Goal: Task Accomplishment & Management: Use online tool/utility

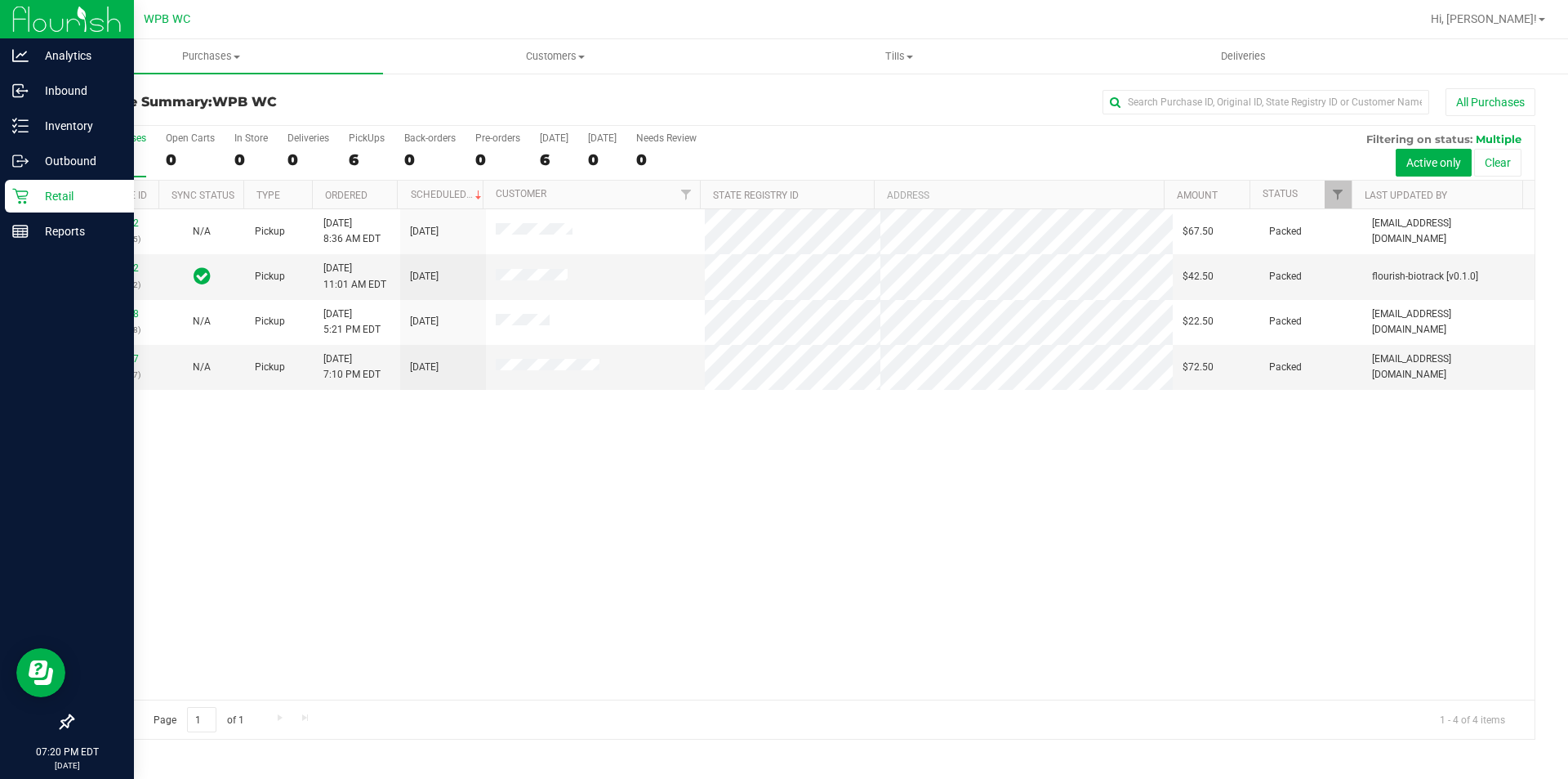
click at [45, 205] on p "Retail" at bounding box center [77, 196] width 98 height 20
click at [57, 194] on p "Retail" at bounding box center [77, 196] width 98 height 20
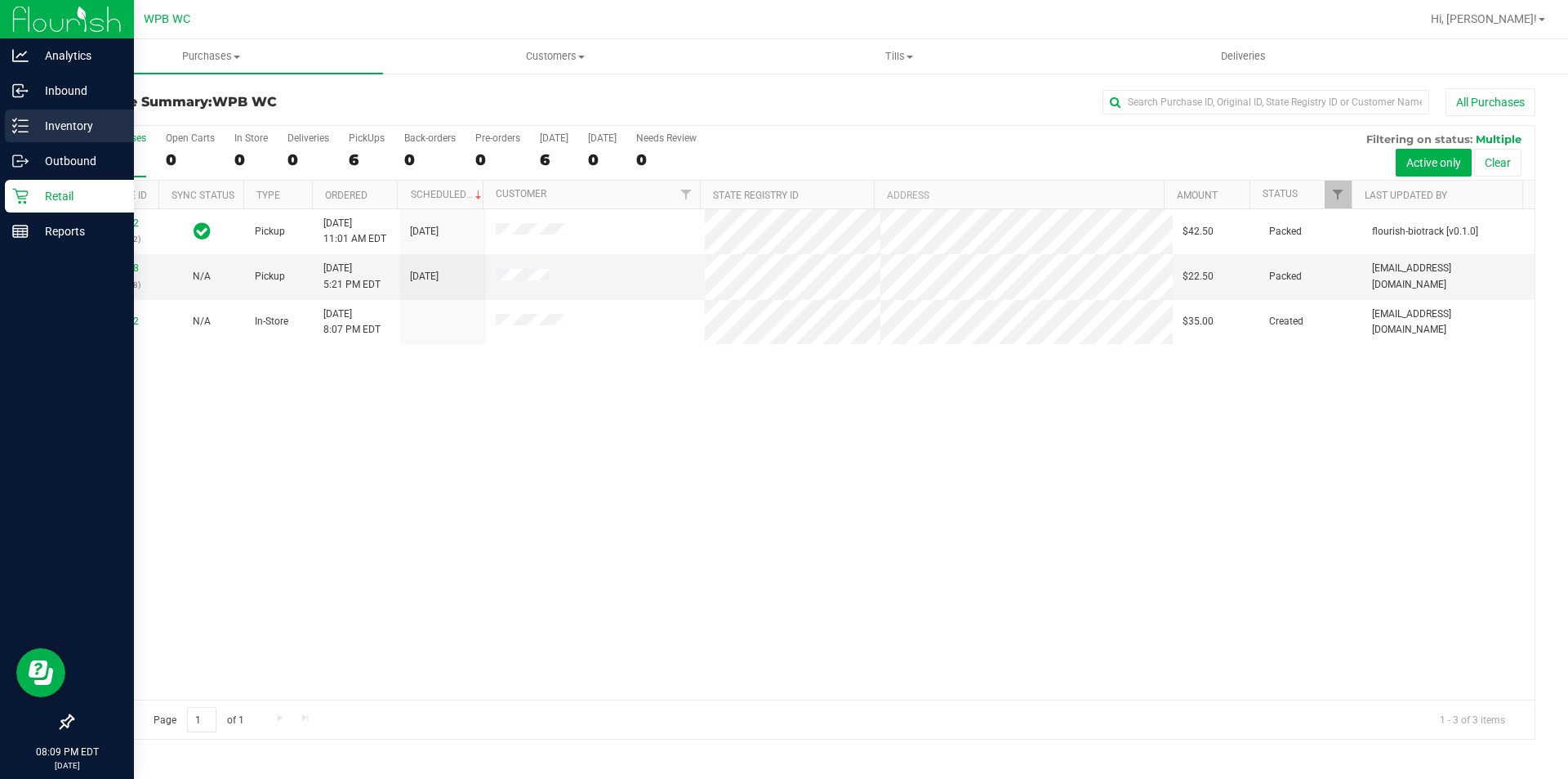
click at [72, 134] on p "Inventory" at bounding box center [77, 126] width 98 height 20
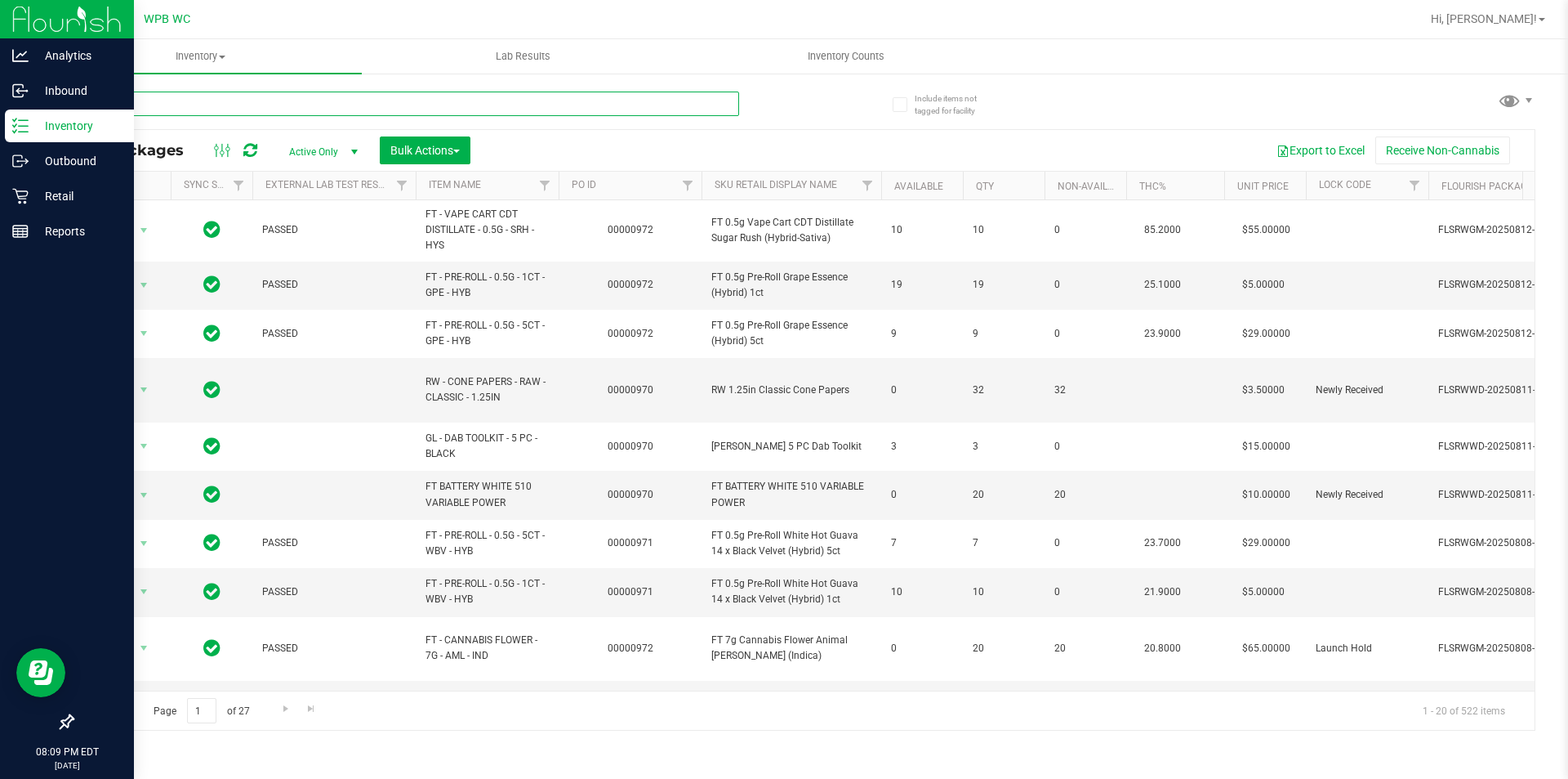
click at [573, 95] on input "text" at bounding box center [406, 103] width 667 height 24
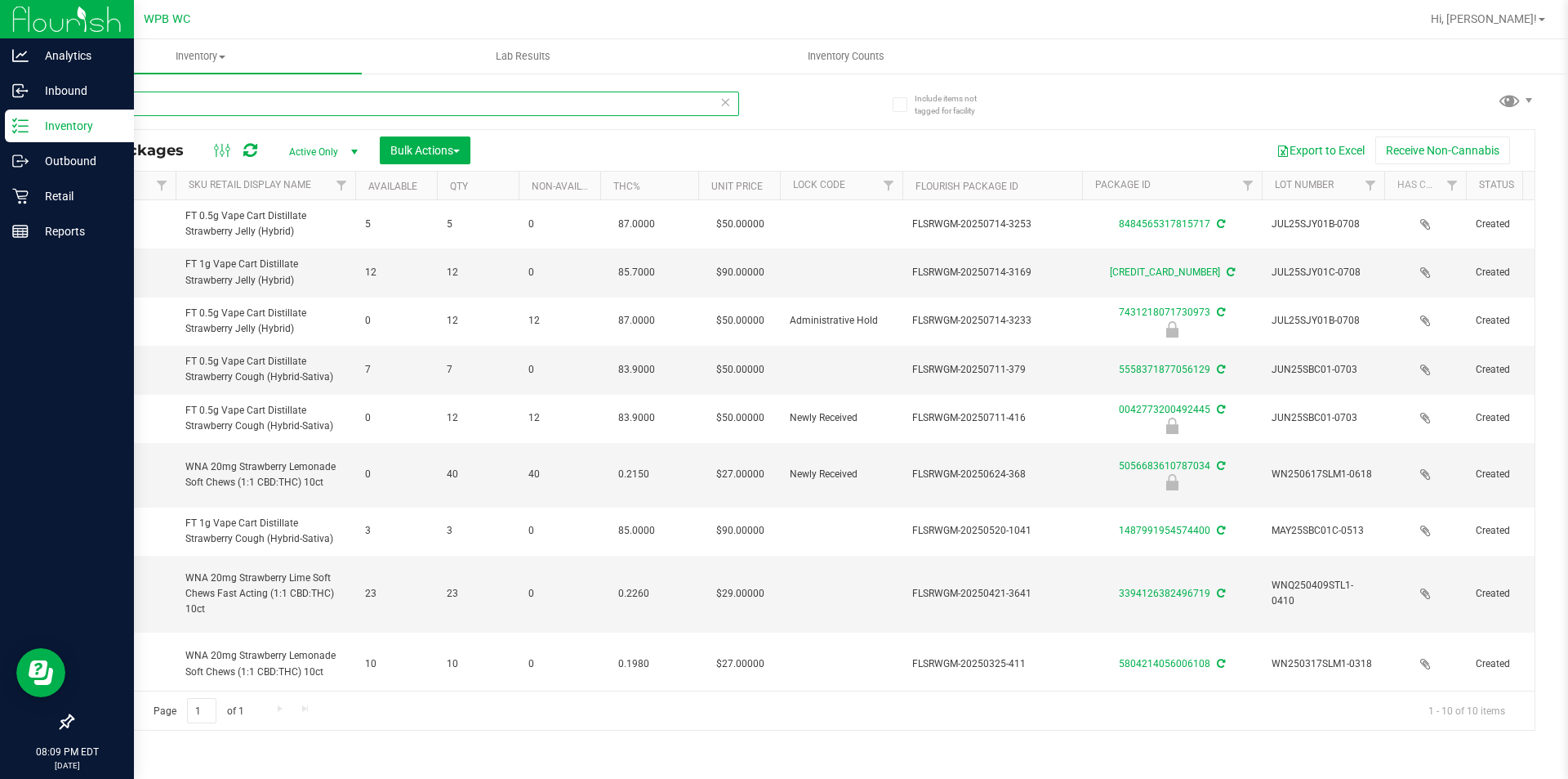
scroll to position [0, 626]
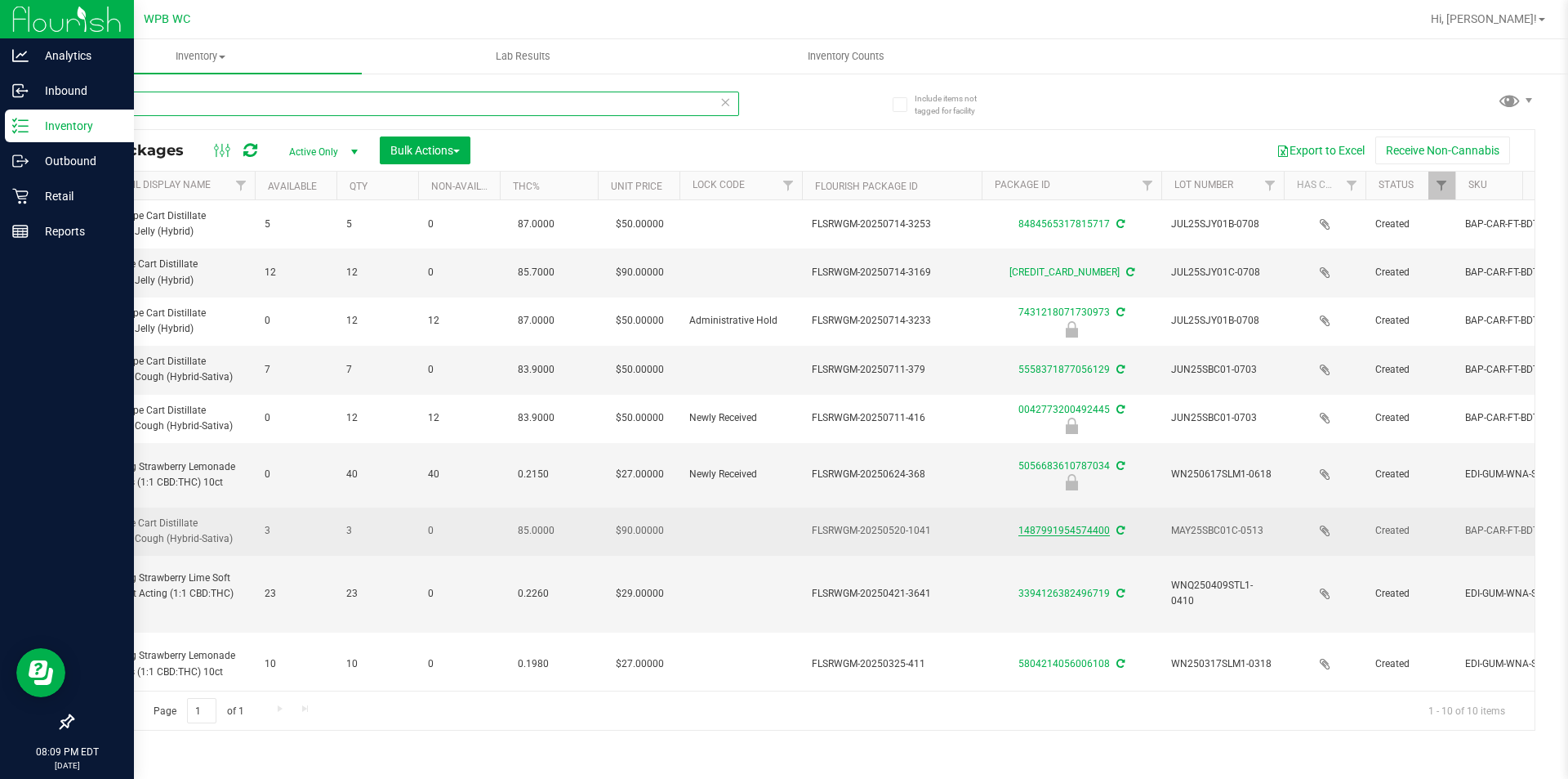
type input "stra"
click at [1105, 529] on link "1487991954574400" at bounding box center [1065, 530] width 92 height 12
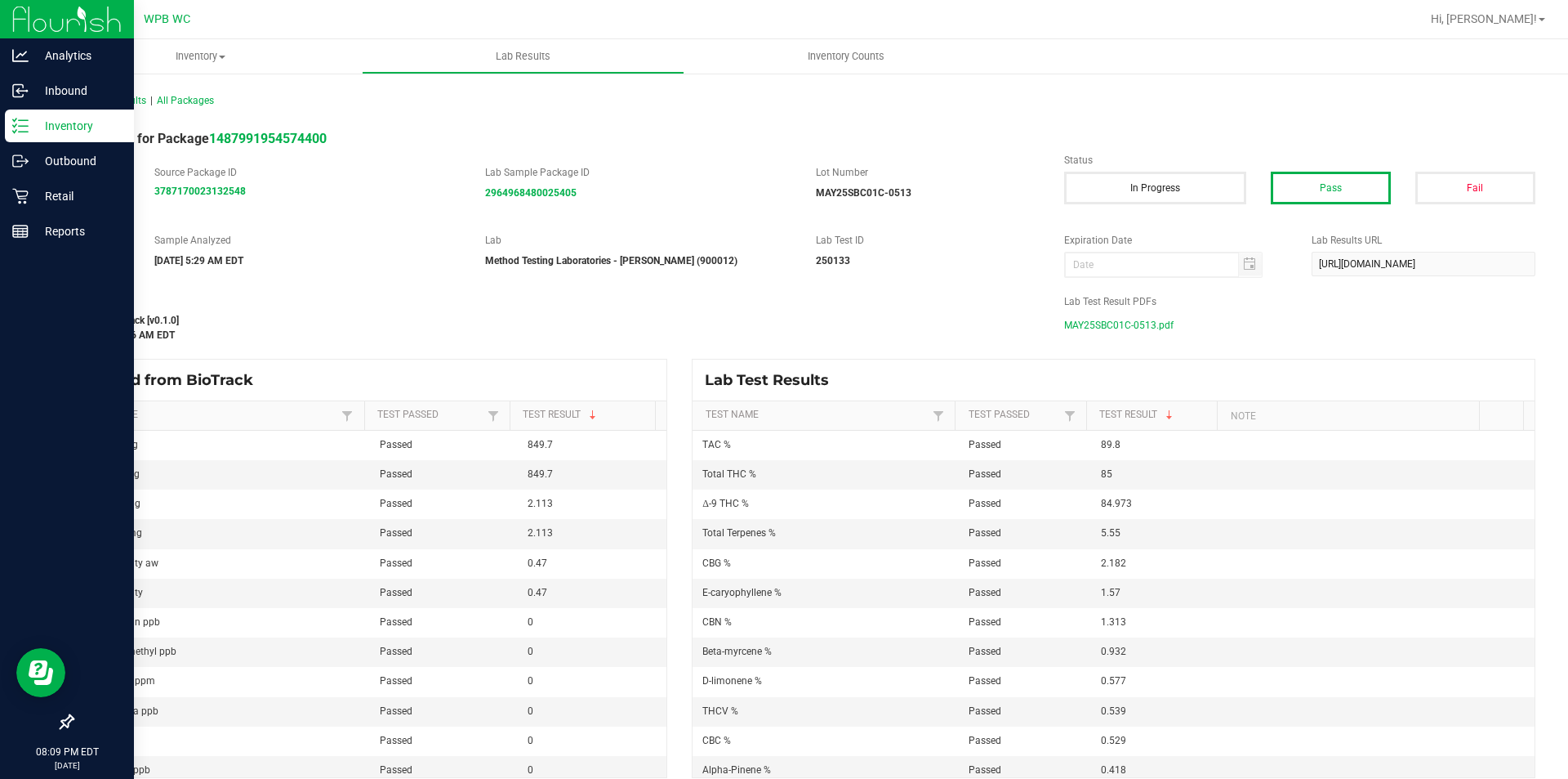
scroll to position [16, 0]
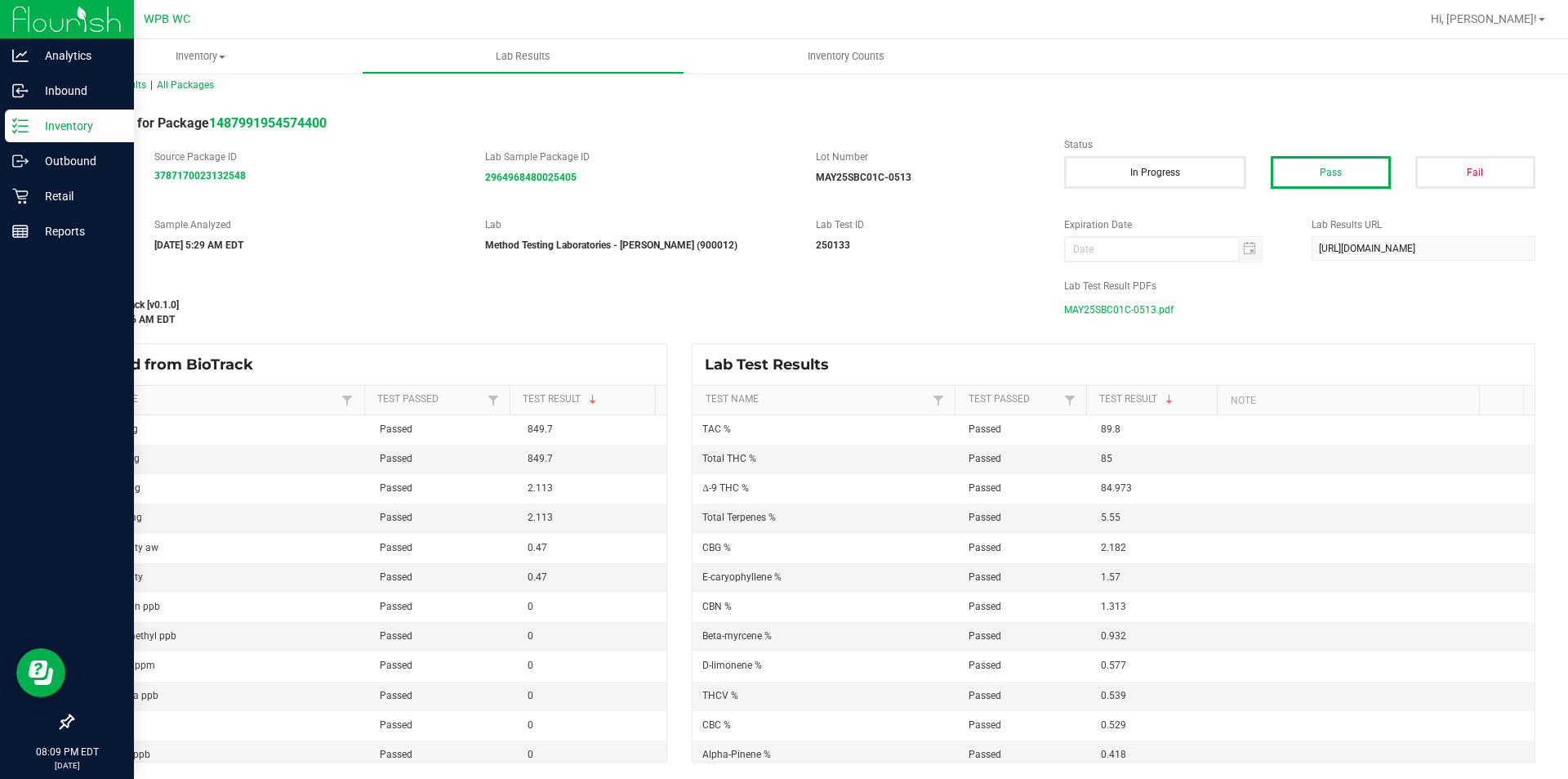
click at [667, 350] on div "Synced from BioTrack Test Name Test Passed Test Result Total thc mg Passed 849.…" at bounding box center [369, 553] width 620 height 419
click at [1085, 308] on span "MAY25SBC01C-0513.pdf" at bounding box center [1119, 309] width 109 height 24
click at [90, 52] on p "Analytics" at bounding box center [77, 56] width 98 height 20
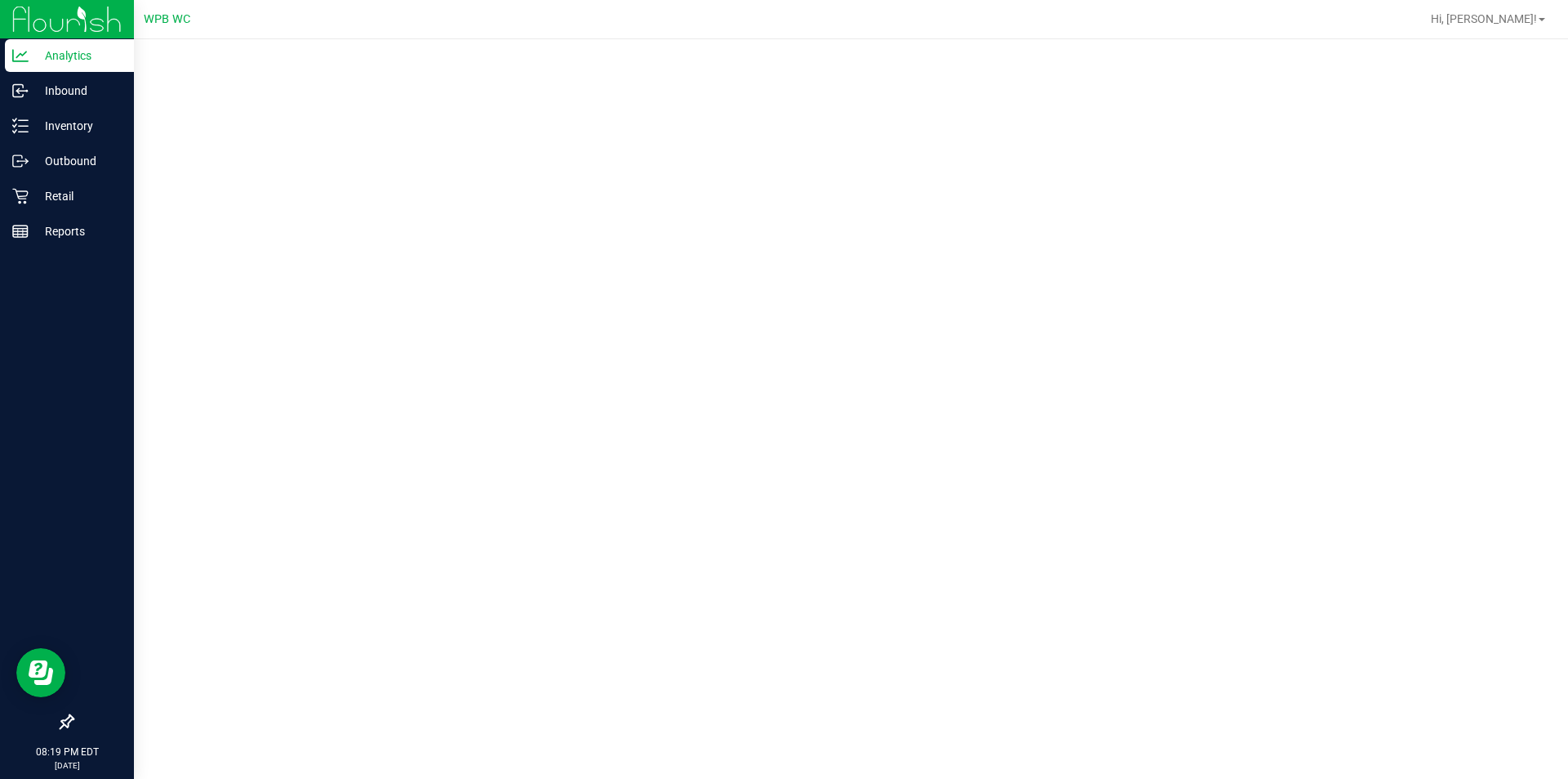
click at [85, 58] on p "Analytics" at bounding box center [77, 56] width 98 height 20
click at [75, 203] on p "Retail" at bounding box center [77, 196] width 98 height 20
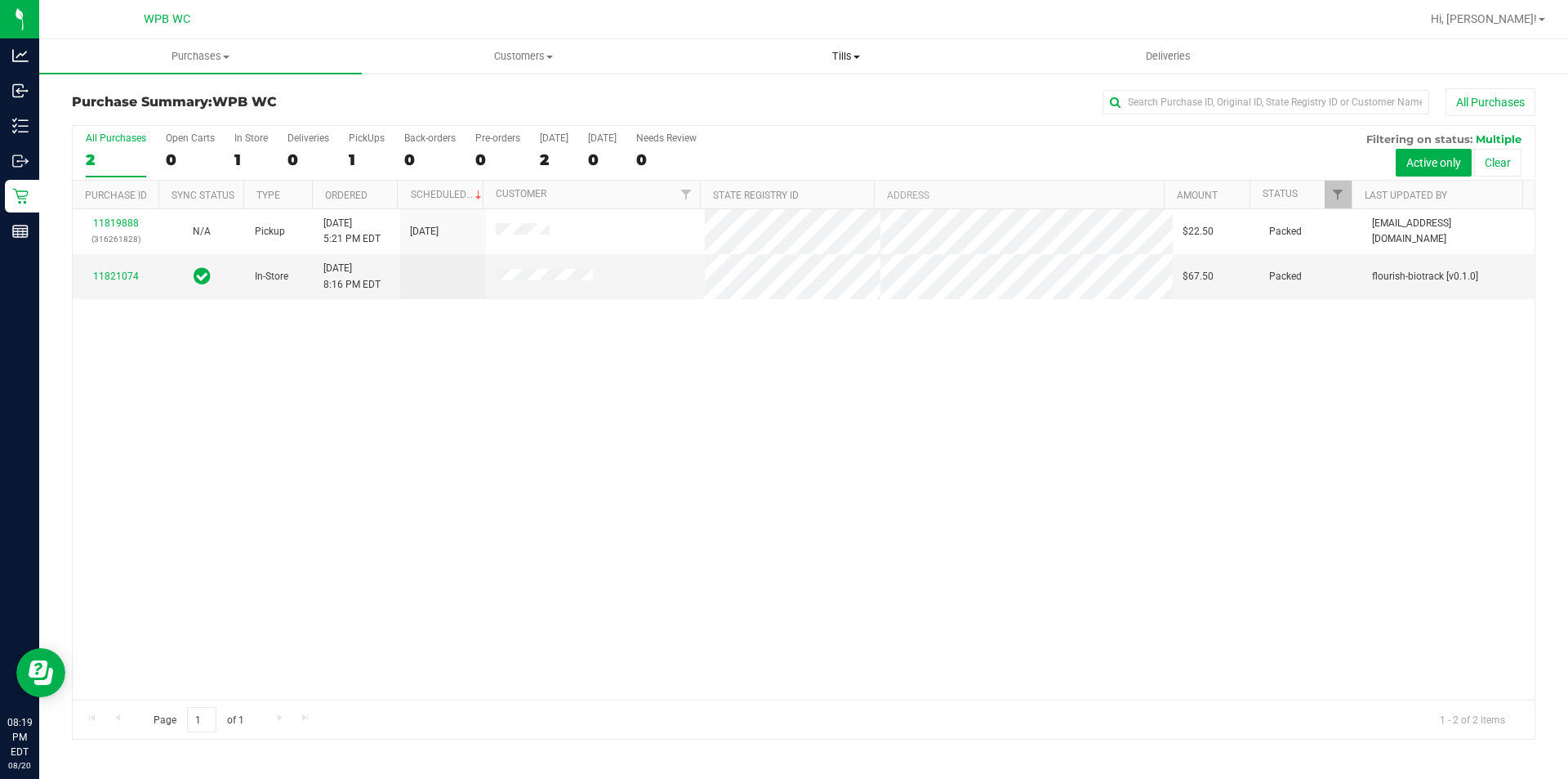
click at [860, 54] on span "Tills" at bounding box center [845, 56] width 321 height 15
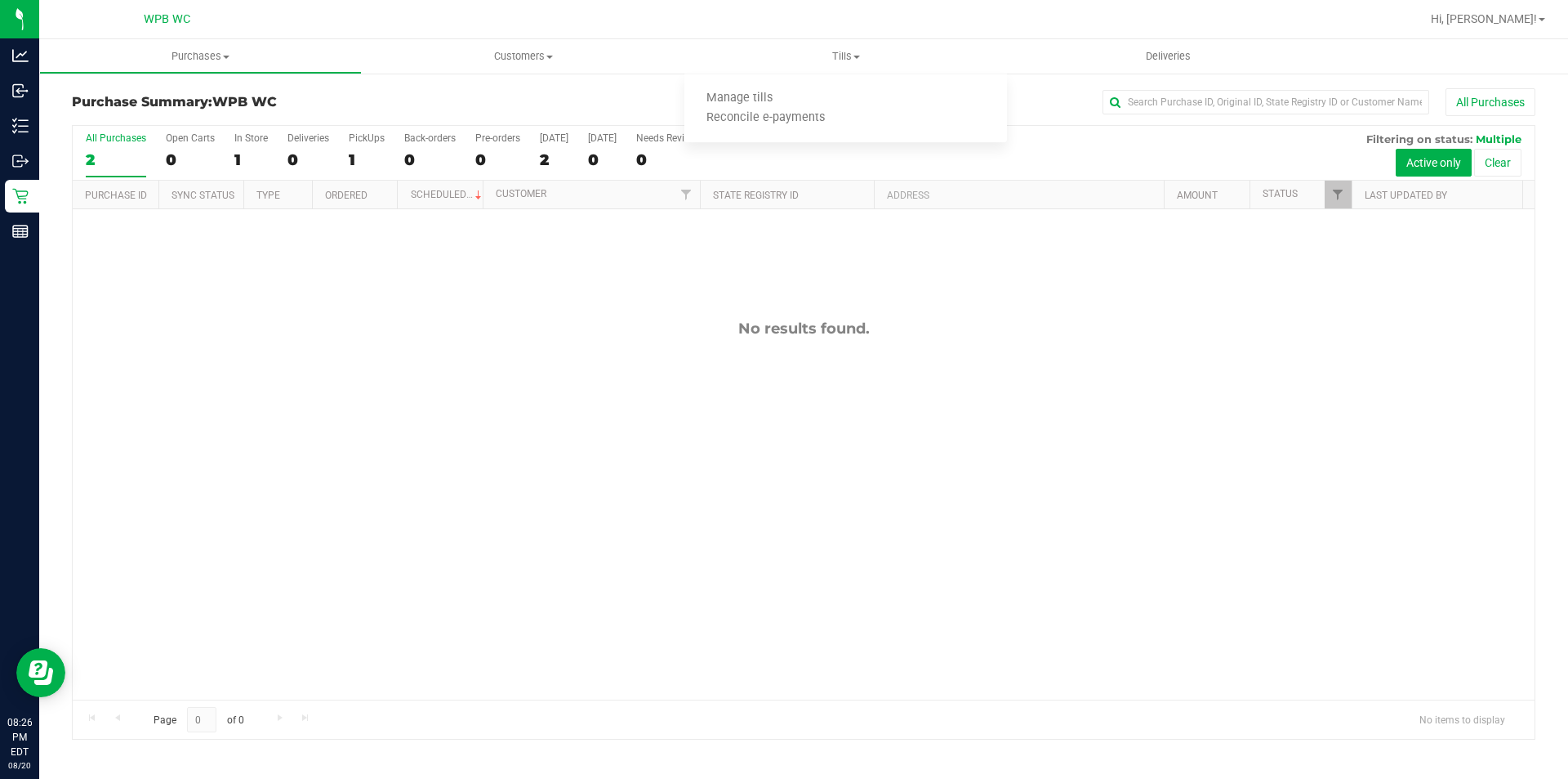
click at [1508, 6] on div "Hi, [PERSON_NAME]!" at bounding box center [1488, 19] width 128 height 28
click at [1512, 19] on span "Hi, [PERSON_NAME]!" at bounding box center [1483, 19] width 106 height 13
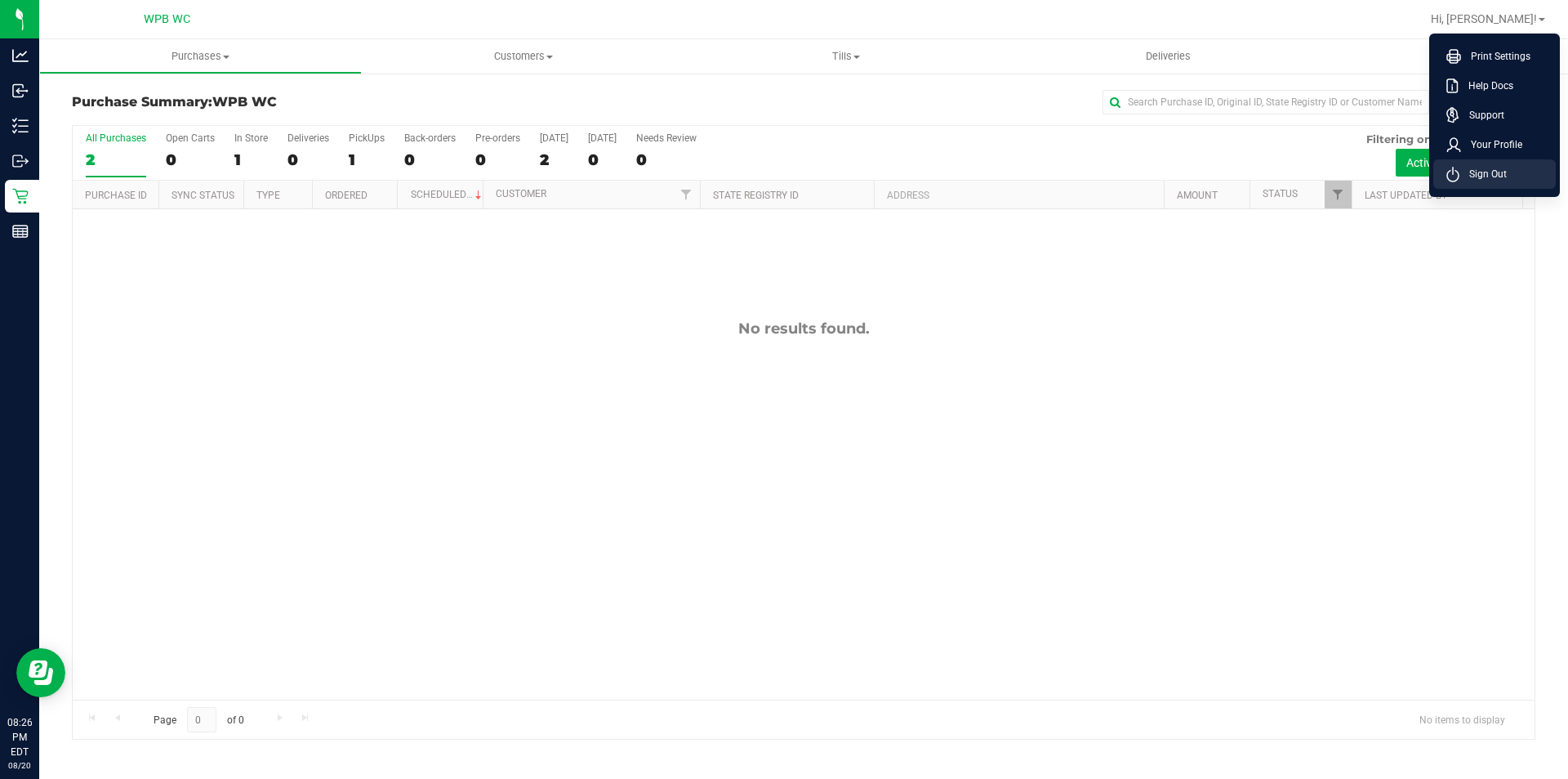
click at [1512, 184] on li "Sign Out" at bounding box center [1495, 174] width 123 height 29
